Goal: Information Seeking & Learning: Learn about a topic

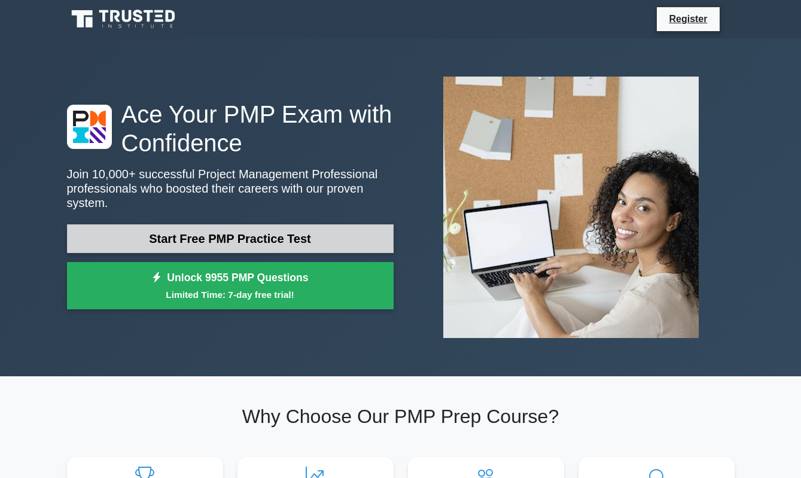
click at [236, 245] on link "Start Free PMP Practice Test" at bounding box center [230, 238] width 327 height 29
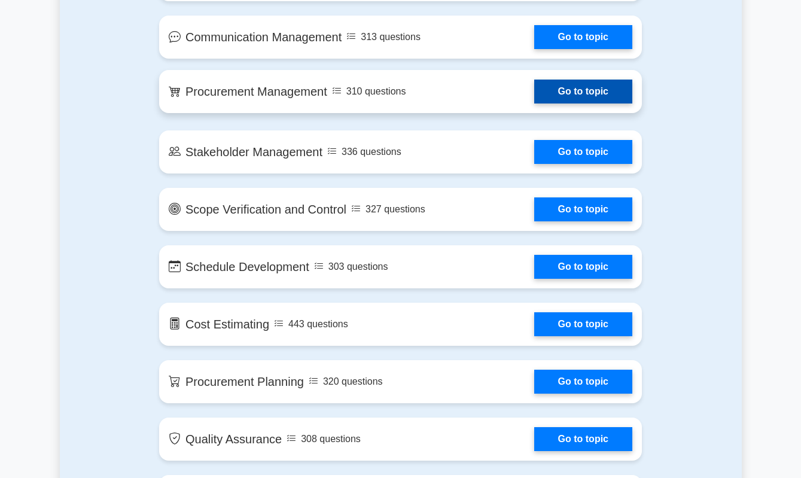
scroll to position [1124, 0]
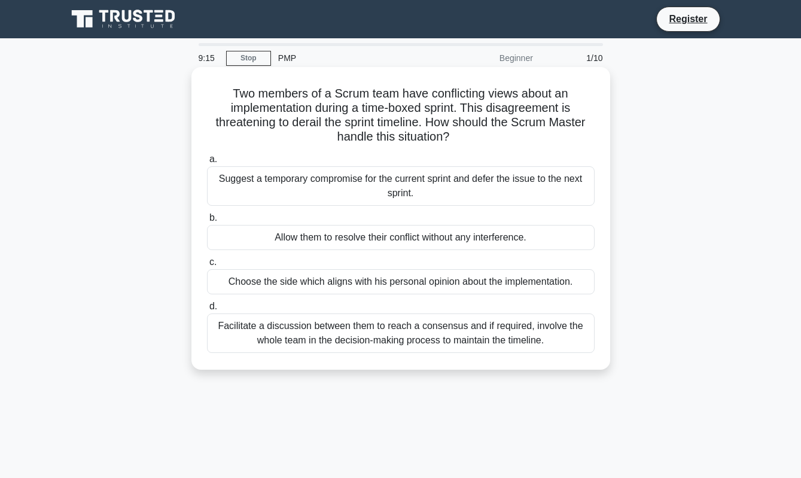
click at [354, 326] on div "Facilitate a discussion between them to reach a consensus and if required, invo…" at bounding box center [401, 333] width 388 height 39
click at [207, 311] on input "d. Facilitate a discussion between them to reach a consensus and if required, i…" at bounding box center [207, 307] width 0 height 8
